Goal: Check status: Check status

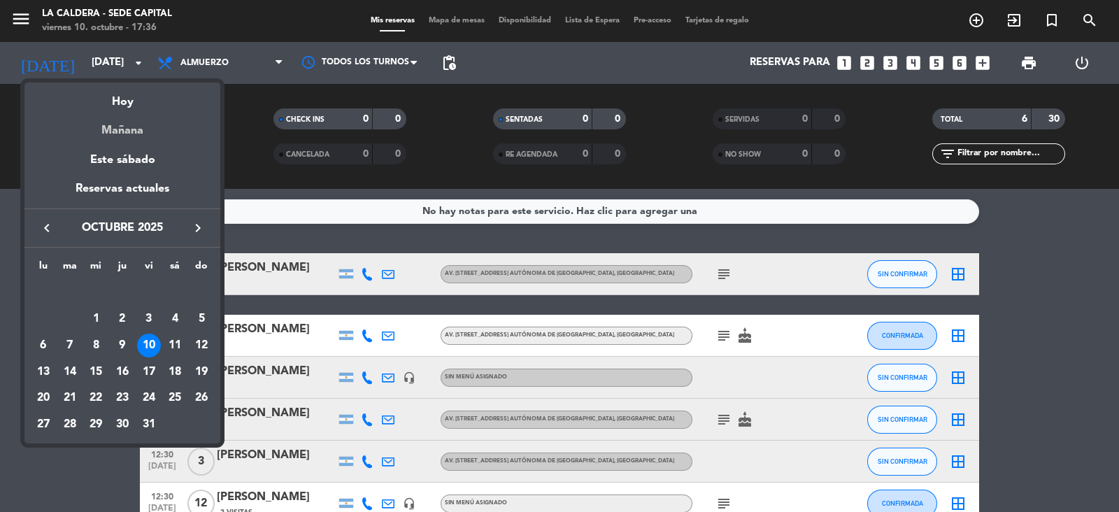
scroll to position [83, 0]
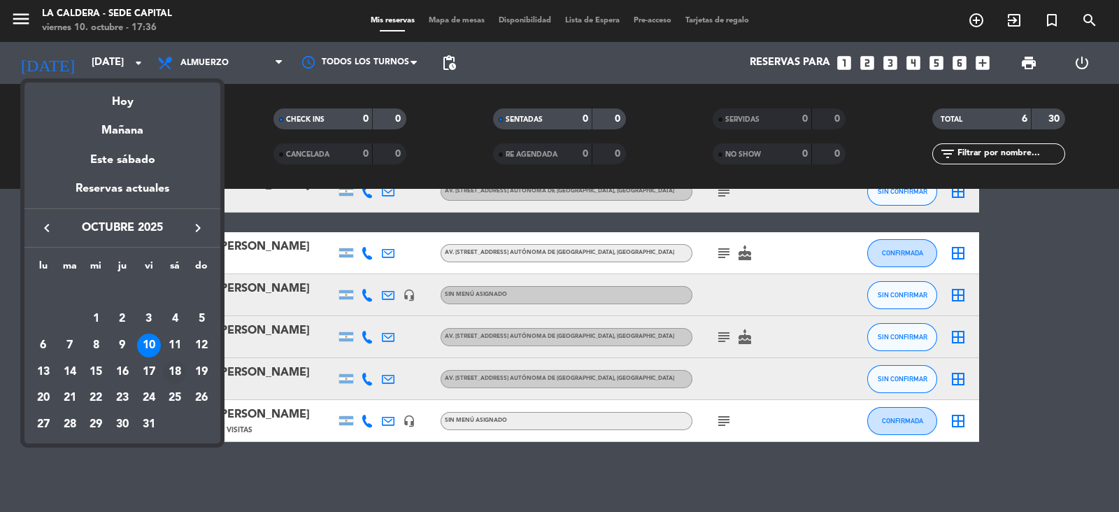
click at [176, 367] on div "18" at bounding box center [175, 372] width 24 height 24
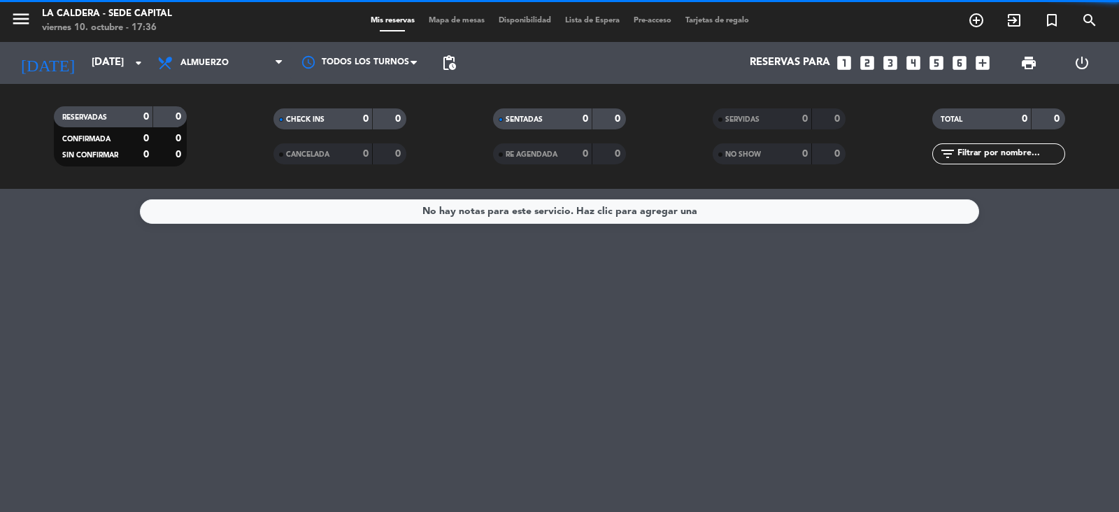
scroll to position [0, 0]
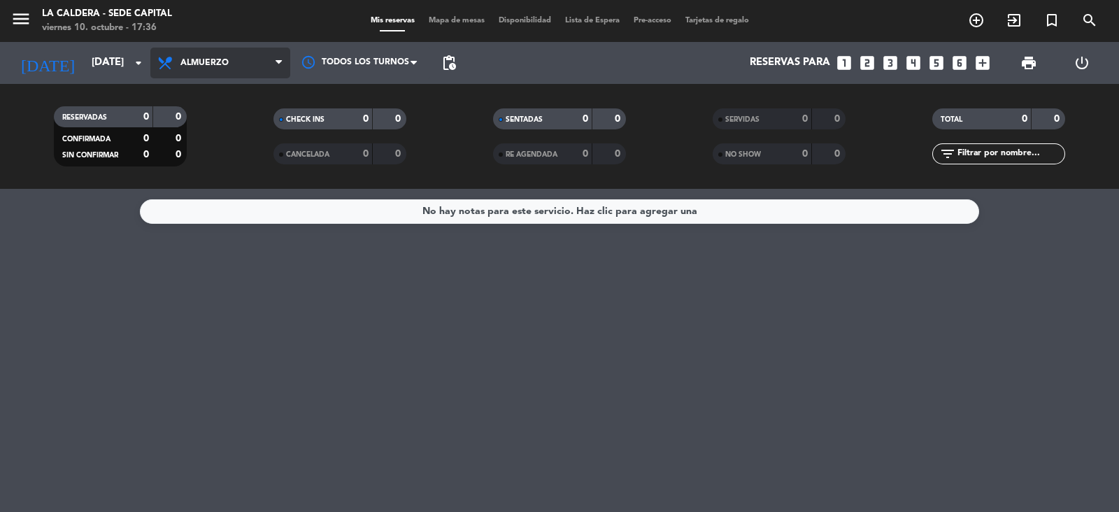
click at [222, 70] on span "Almuerzo" at bounding box center [220, 63] width 140 height 31
click at [202, 180] on div "menu La Caldera - Sede Capital [DATE] 10. octubre - 17:36 Mis reservas Mapa de …" at bounding box center [559, 94] width 1119 height 189
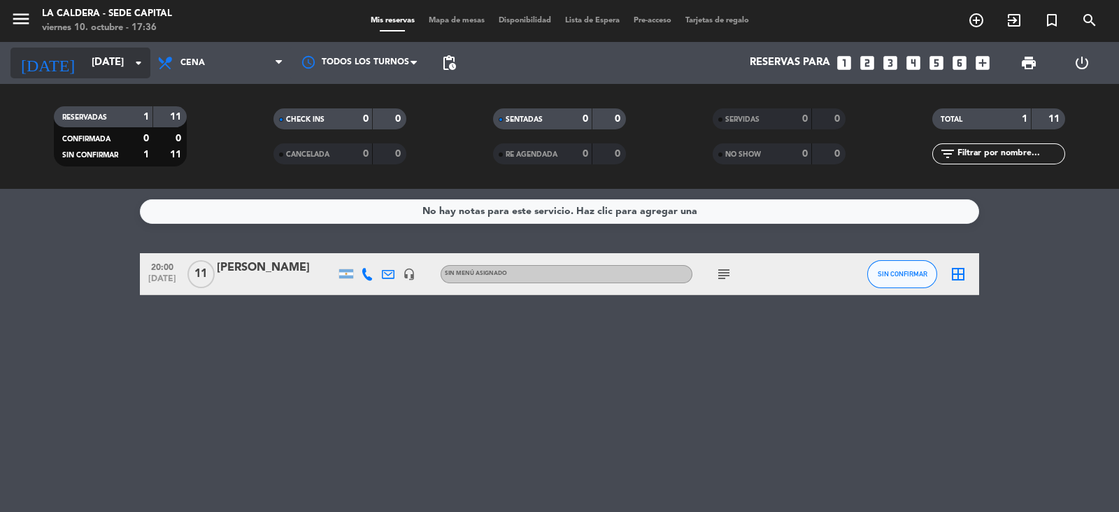
click at [128, 73] on input "[DATE]" at bounding box center [152, 63] width 135 height 27
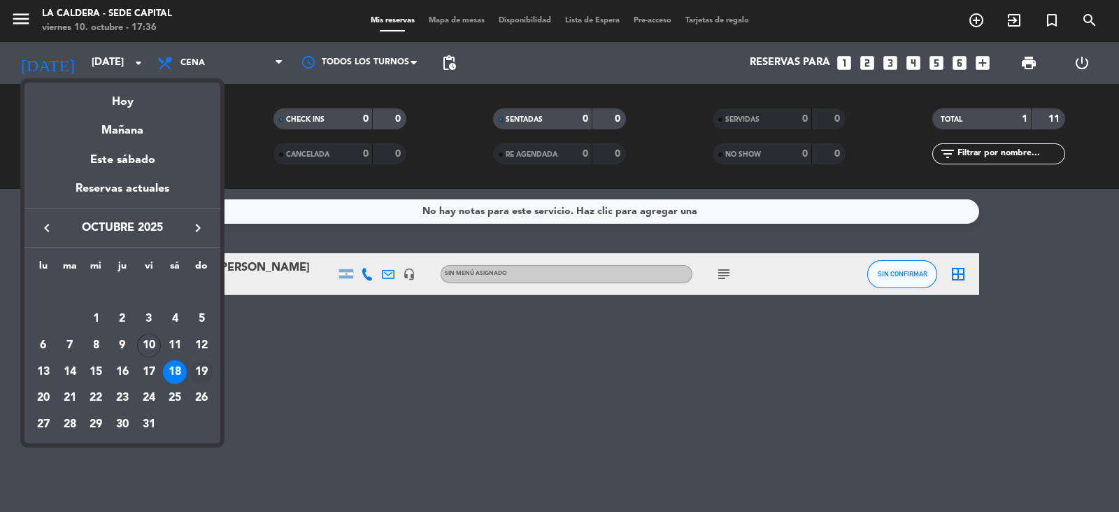
click at [201, 371] on div "19" at bounding box center [202, 372] width 24 height 24
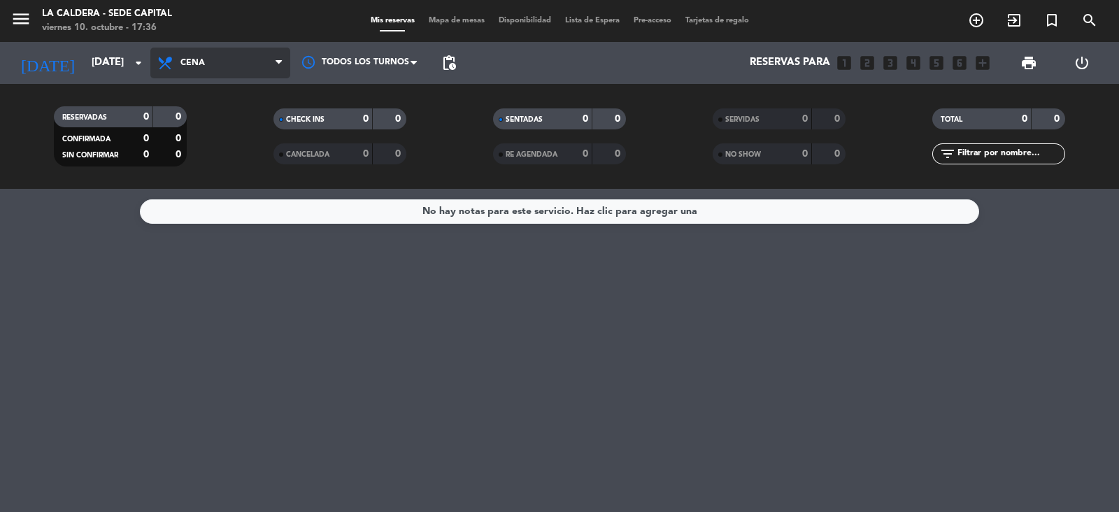
click at [273, 71] on span "Cena" at bounding box center [220, 63] width 140 height 31
click at [252, 154] on div "menu La Caldera - Sede Capital [DATE] 10. octubre - 17:36 Mis reservas Mapa de …" at bounding box center [559, 94] width 1119 height 189
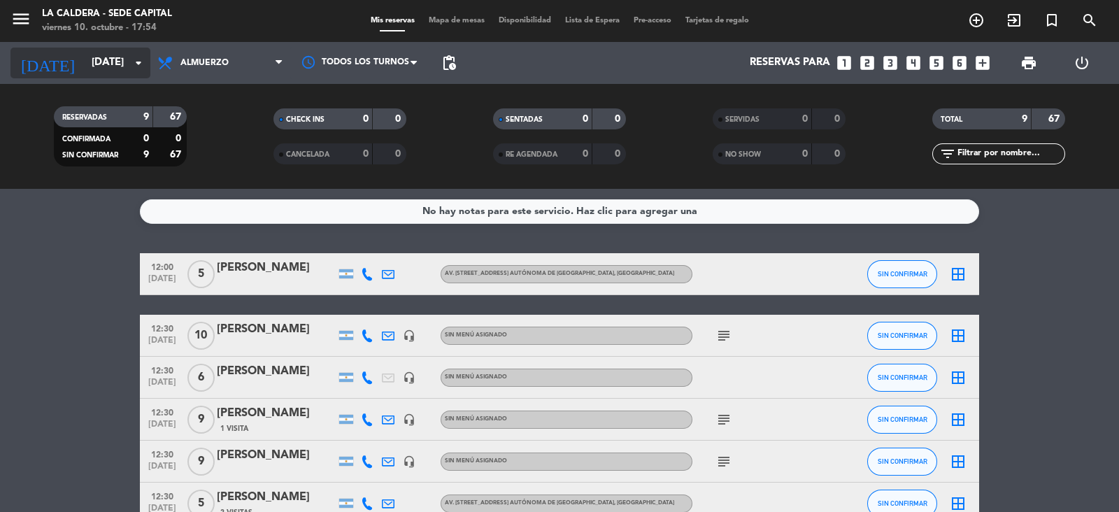
click at [91, 62] on input "[DATE]" at bounding box center [152, 63] width 135 height 27
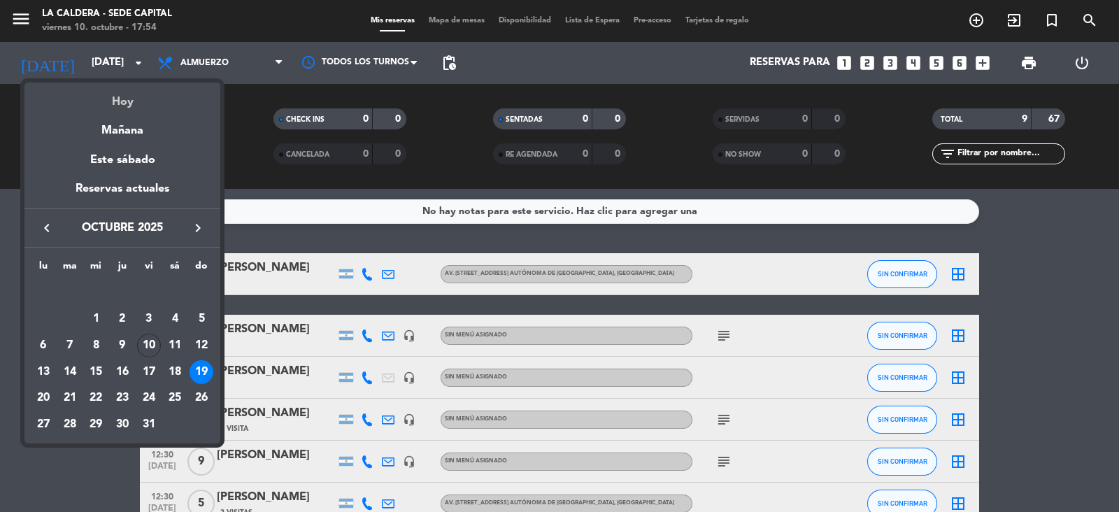
click at [115, 103] on div "Hoy" at bounding box center [122, 97] width 196 height 29
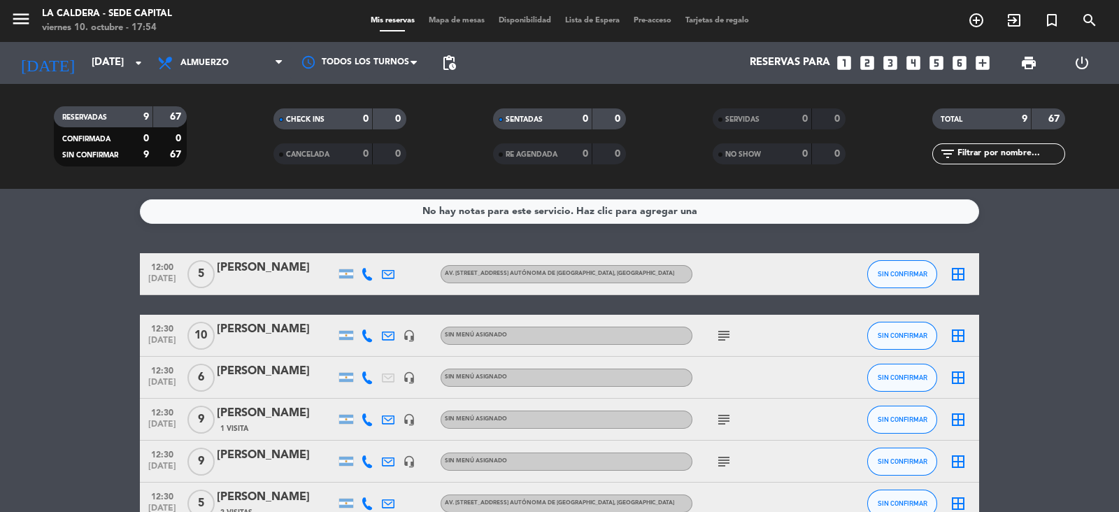
type input "[DATE]"
click at [200, 76] on span "Almuerzo" at bounding box center [220, 63] width 140 height 31
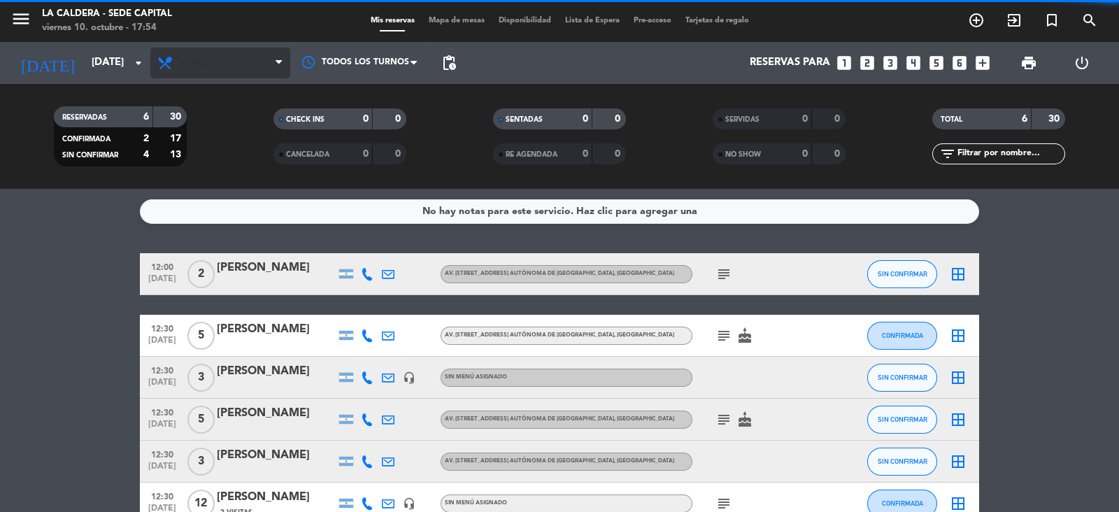
click at [228, 67] on span "Almuerzo" at bounding box center [220, 63] width 140 height 31
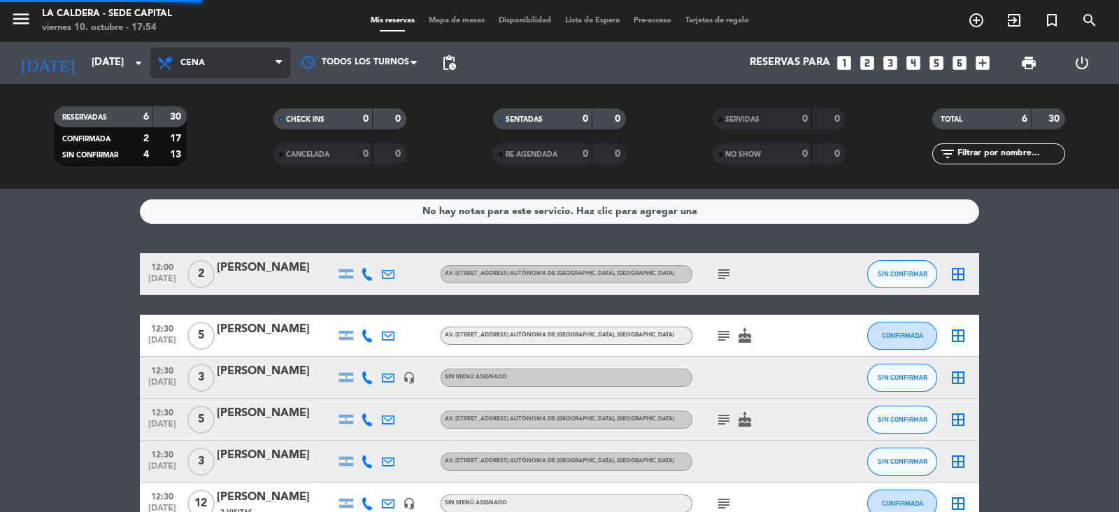
click at [198, 181] on div "menu La Caldera - Sede Capital [DATE] 10. octubre - 17:54 Mis reservas Mapa de …" at bounding box center [559, 94] width 1119 height 189
